Goal: Find contact information: Find contact information

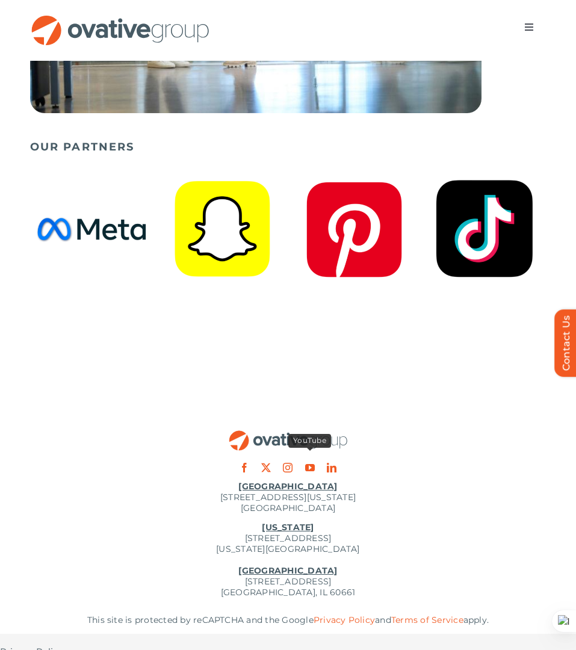
click at [282, 459] on div at bounding box center [288, 468] width 588 height 22
click at [287, 463] on link "instagram" at bounding box center [288, 468] width 10 height 10
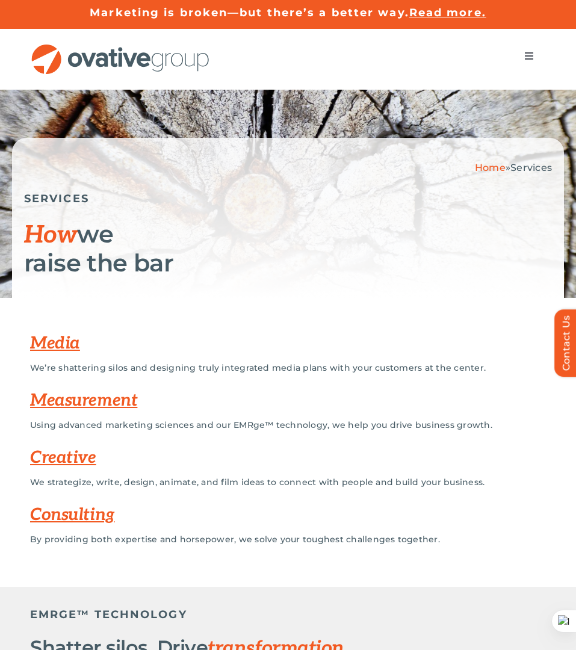
scroll to position [1, 0]
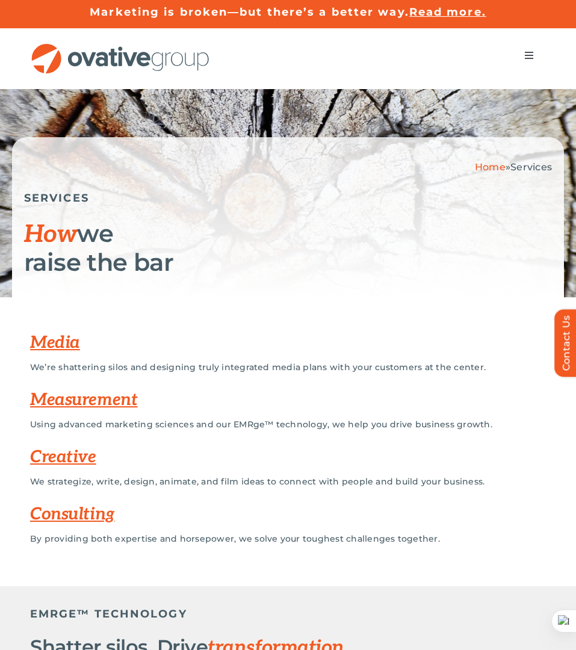
click at [533, 54] on span "Menu" at bounding box center [529, 56] width 10 height 10
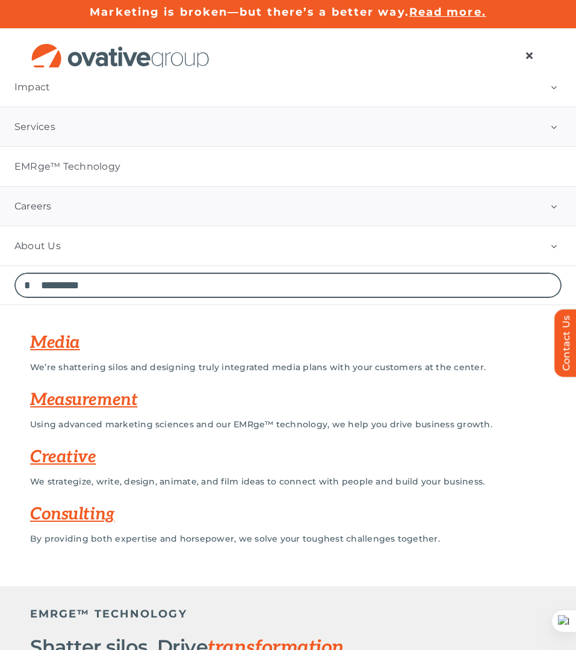
click at [396, 190] on link "Careers" at bounding box center [288, 206] width 576 height 39
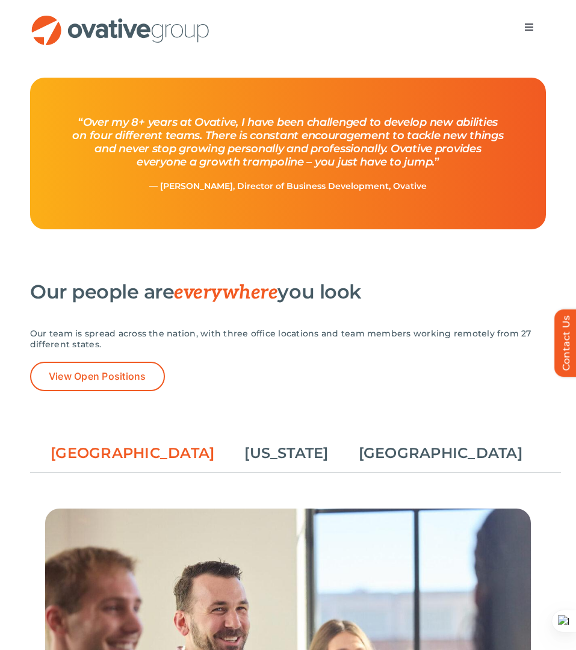
scroll to position [1720, 0]
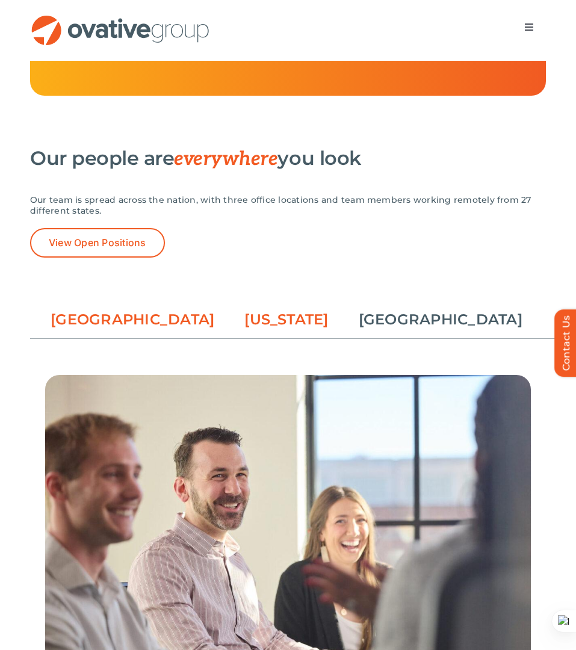
click at [293, 325] on link "[US_STATE]" at bounding box center [286, 319] width 84 height 20
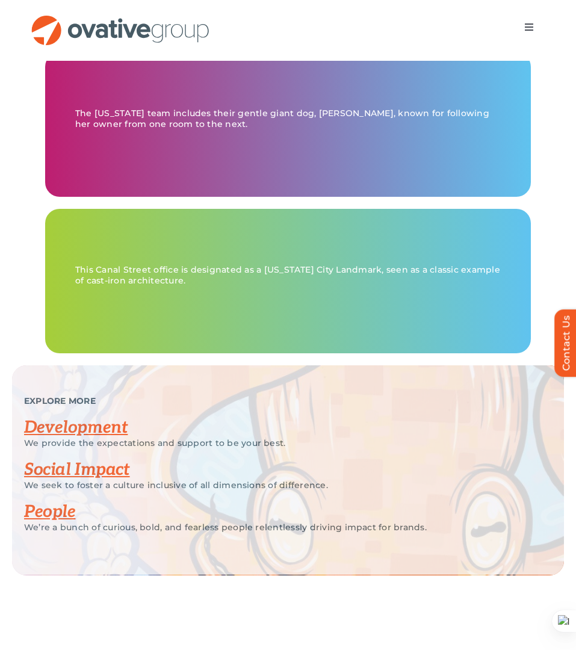
scroll to position [2447, 0]
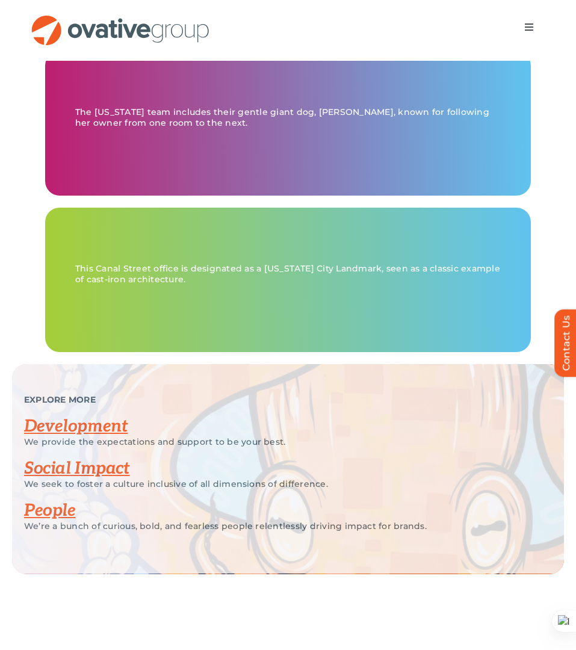
click at [469, 128] on p "The [US_STATE] team includes their gentle giant dog, [PERSON_NAME], known for f…" at bounding box center [288, 118] width 426 height 22
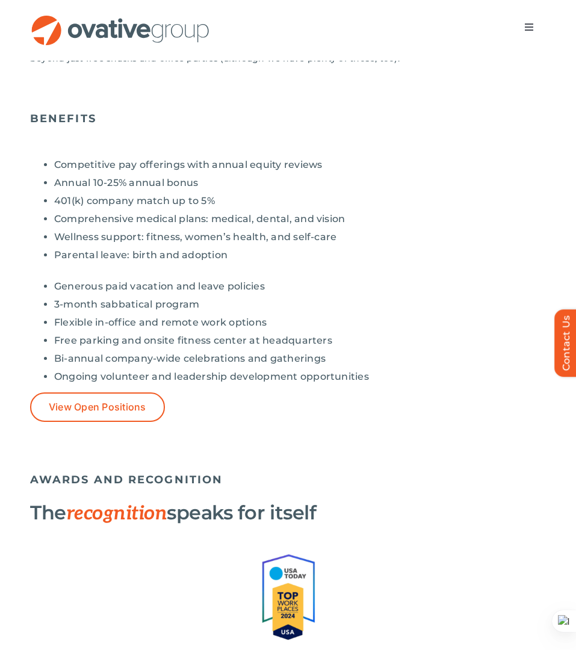
scroll to position [1029, 0]
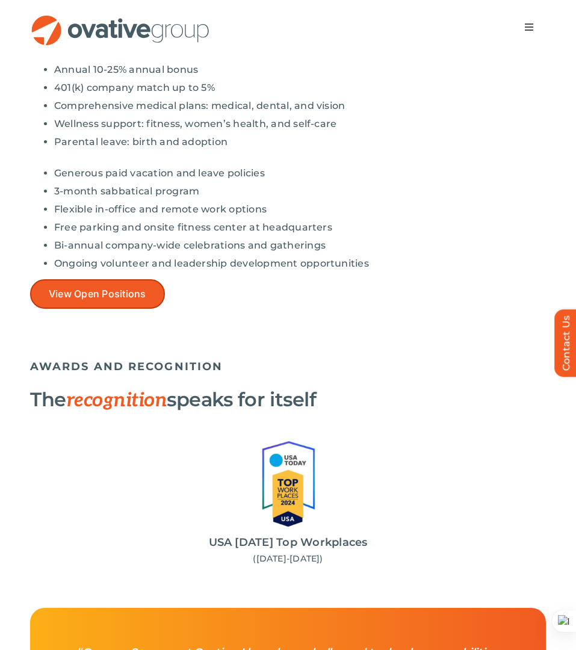
click at [111, 290] on span "View Open Positions" at bounding box center [98, 293] width 98 height 11
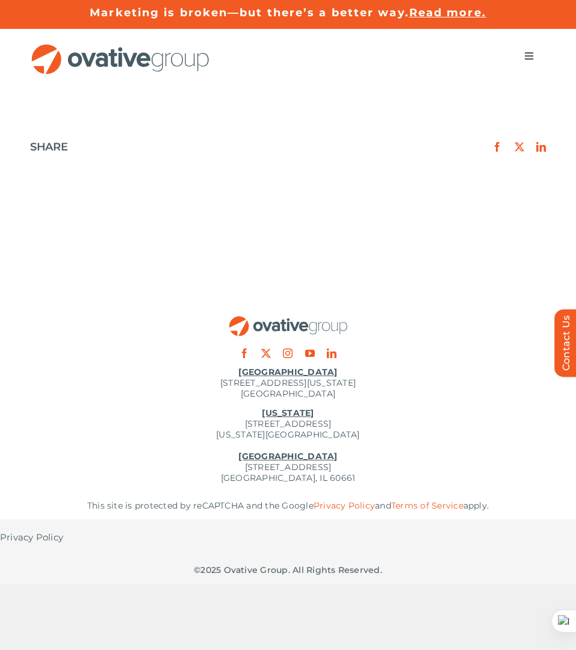
drag, startPoint x: 199, startPoint y: 379, endPoint x: 376, endPoint y: 392, distance: 176.8
click at [376, 392] on p "Minneapolis 729 Washington Avenue N, Suite 1000 Minneapolis, MN 55401" at bounding box center [288, 383] width 576 height 33
copy p "729 Washington Avenue N, Suite 1000 Minneapolis, MN 55401"
